Goal: Book appointment/travel/reservation

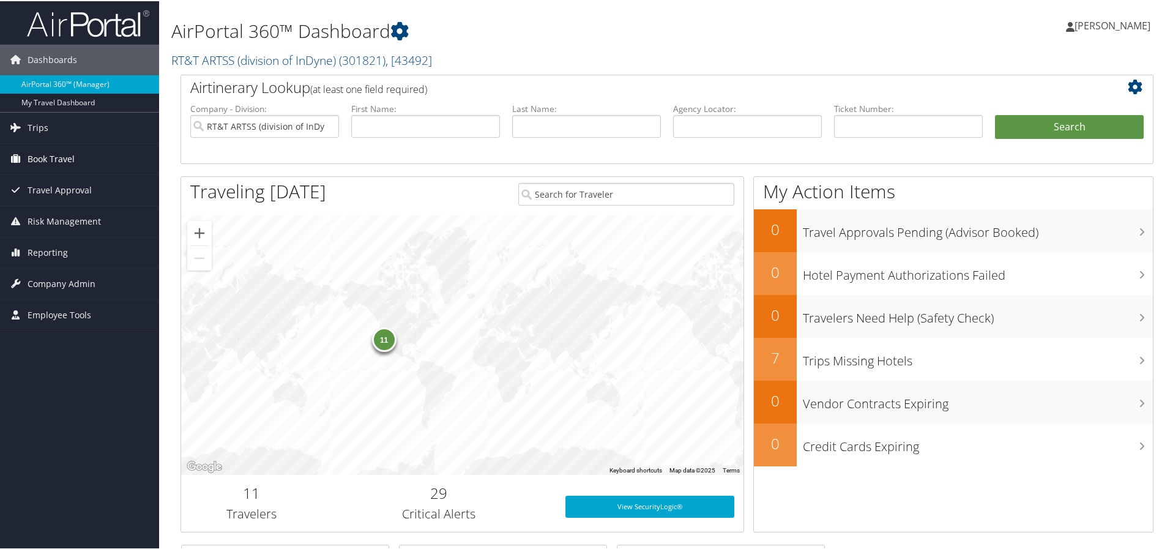
click at [44, 154] on span "Book Travel" at bounding box center [51, 158] width 47 height 31
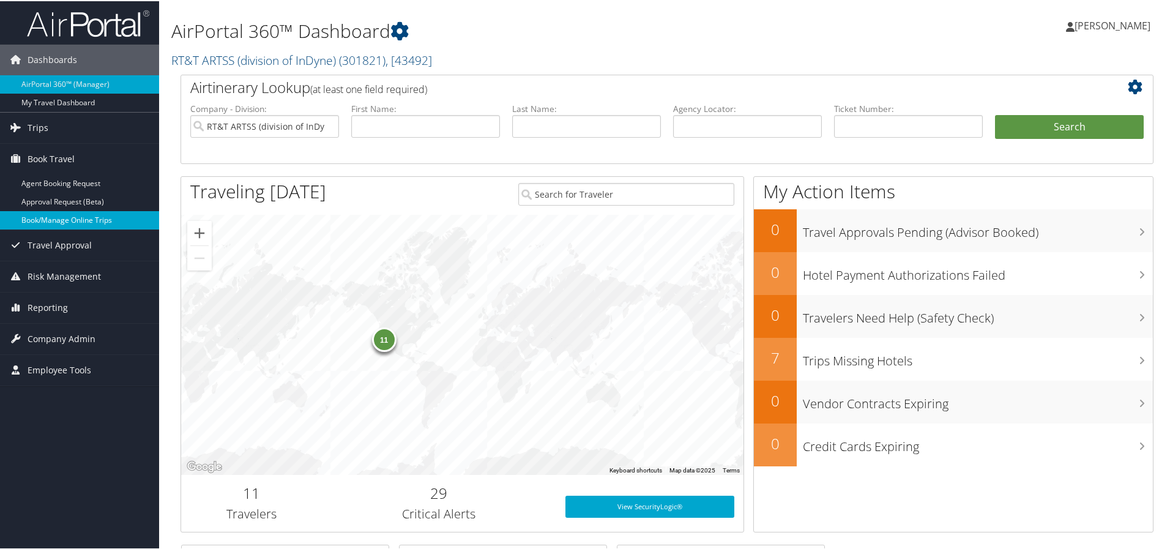
click at [42, 217] on link "Book/Manage Online Trips" at bounding box center [79, 219] width 159 height 18
